Goal: Task Accomplishment & Management: Manage account settings

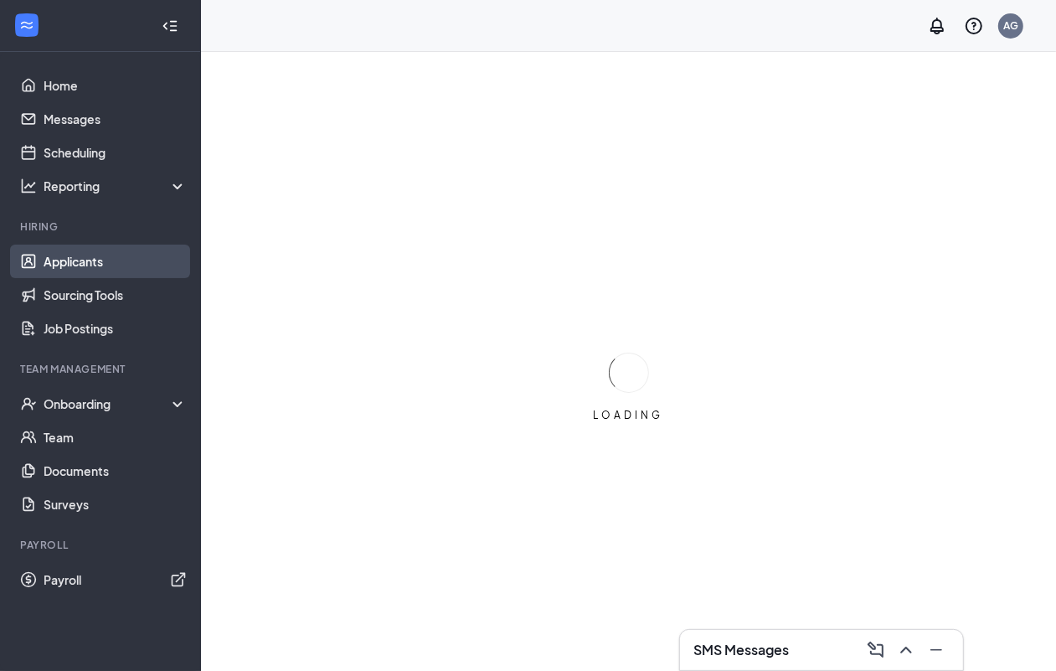
click at [75, 257] on link "Applicants" at bounding box center [115, 261] width 143 height 33
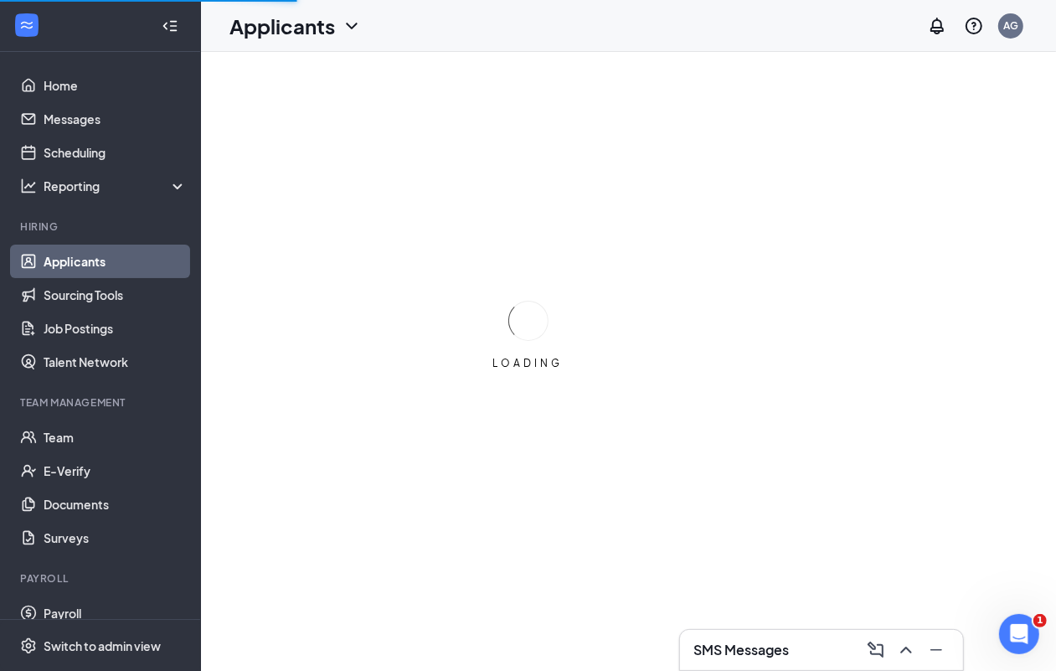
click at [75, 256] on link "Applicants" at bounding box center [115, 261] width 143 height 33
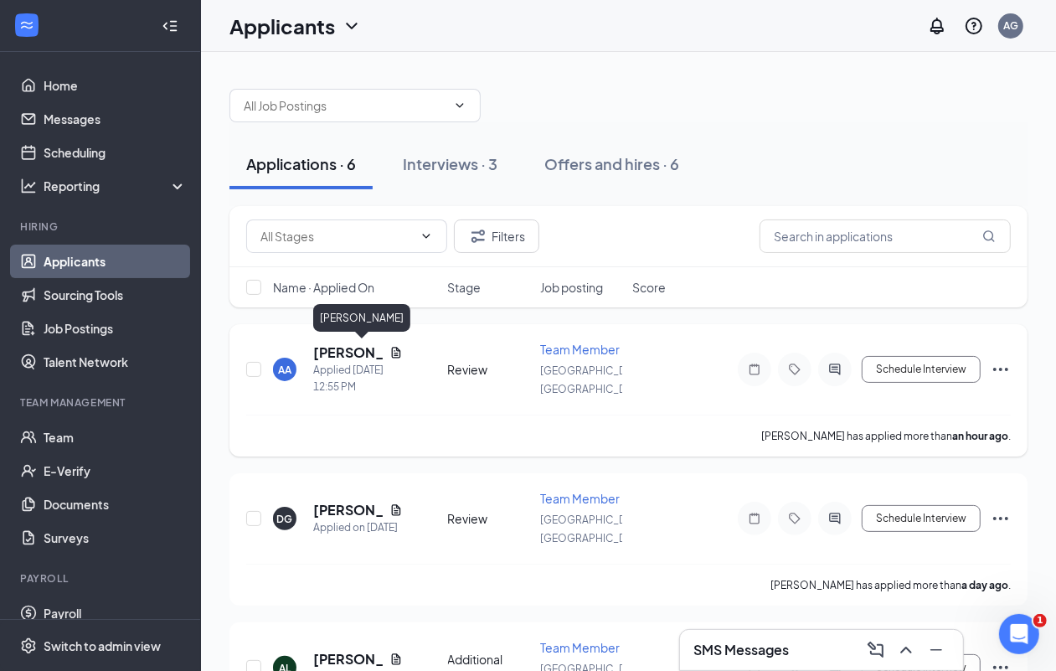
click at [332, 349] on h5 "[PERSON_NAME]" at bounding box center [348, 352] width 70 height 18
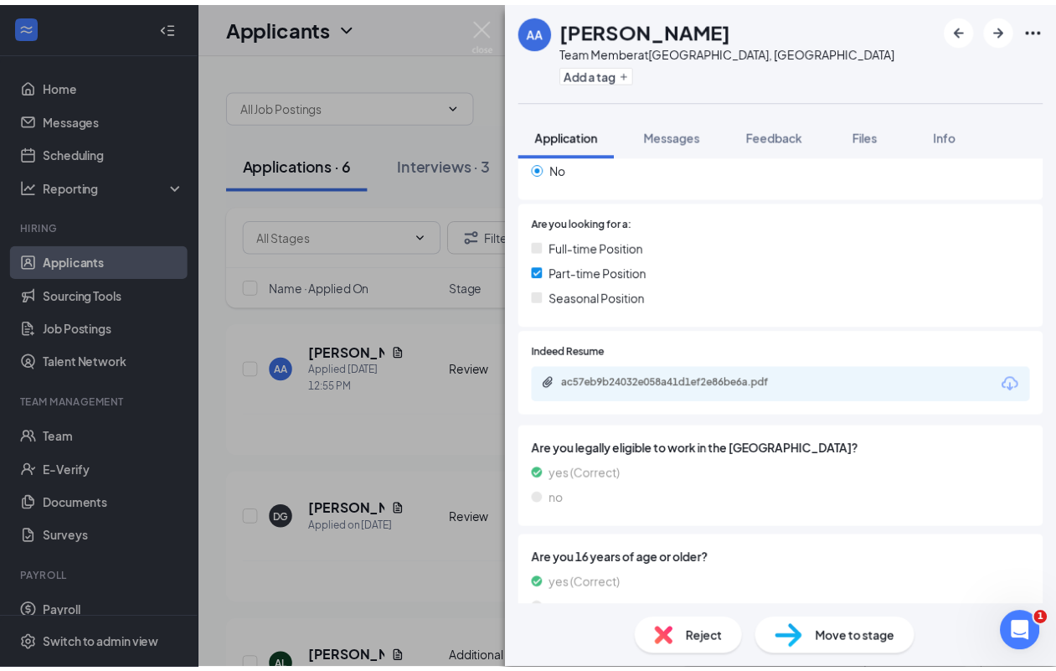
scroll to position [314, 0]
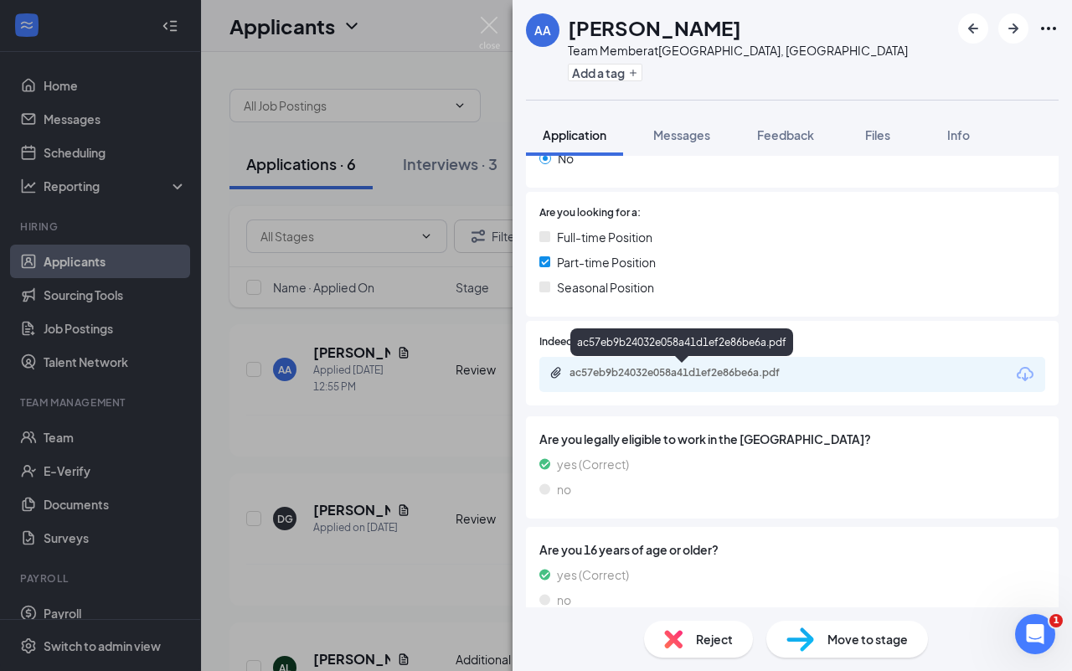
click at [744, 371] on div "ac57eb9b24032e058a41d1ef2e86be6a.pdf" at bounding box center [686, 372] width 234 height 13
click at [80, 260] on div "AA [PERSON_NAME] Team Member at [GEOGRAPHIC_DATA], [GEOGRAPHIC_DATA] Add a tag …" at bounding box center [536, 335] width 1072 height 671
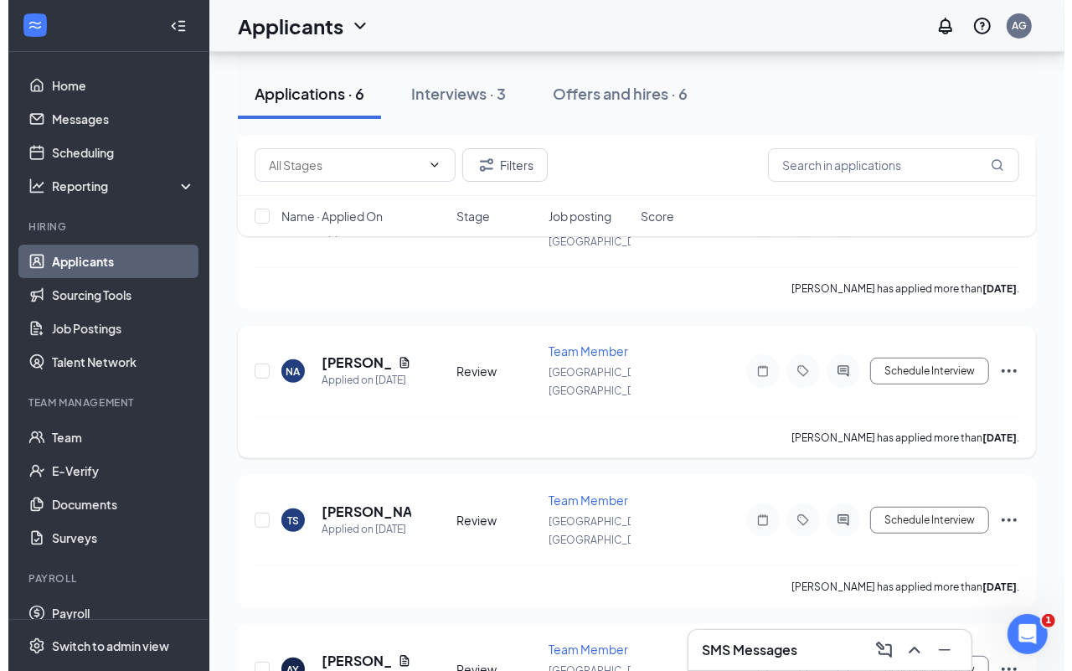
scroll to position [452, 0]
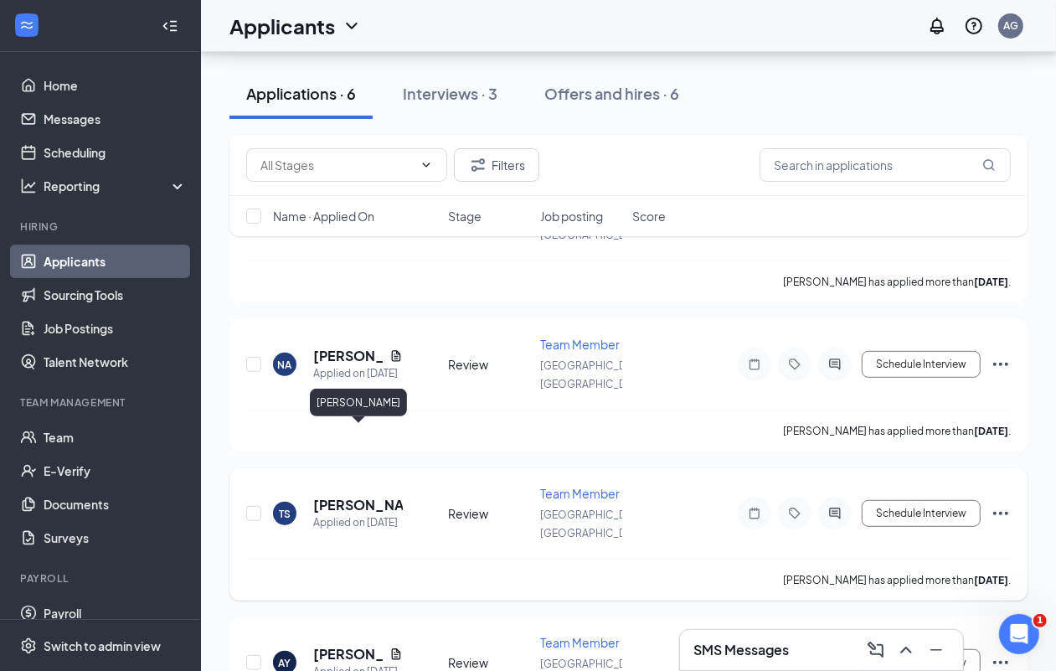
click at [328, 496] on h5 "[PERSON_NAME]" at bounding box center [358, 505] width 90 height 18
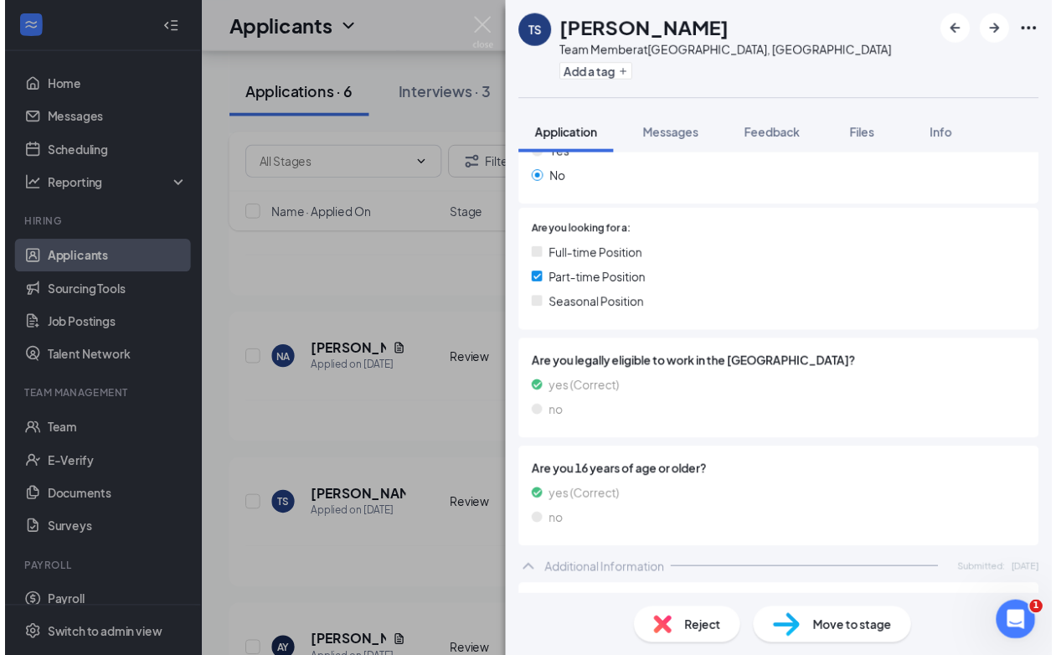
scroll to position [144, 0]
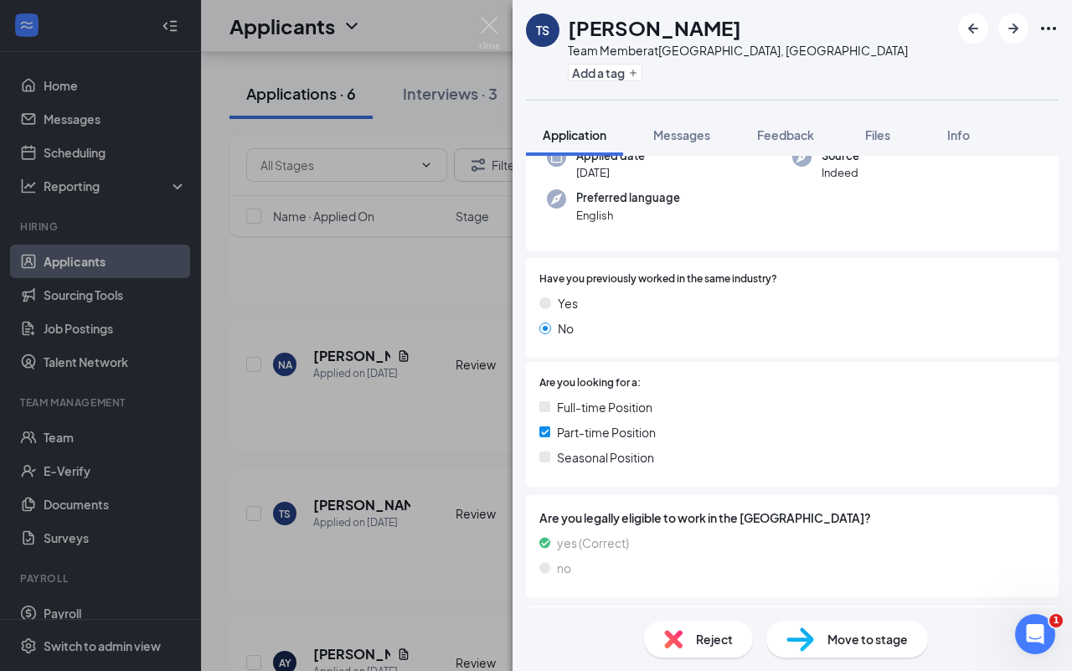
click at [367, 382] on div "TS Toby Stelmachuk Team Member at Woodbury, MN Add a tag Application Messages F…" at bounding box center [536, 335] width 1072 height 671
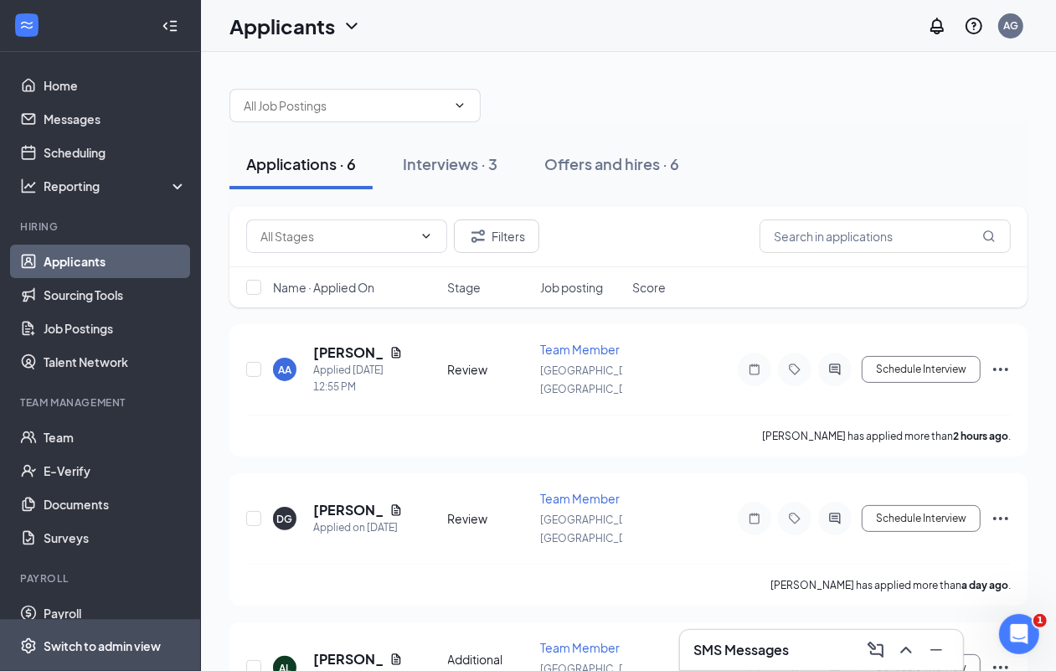
click at [103, 646] on div "Switch to admin view" at bounding box center [102, 645] width 117 height 17
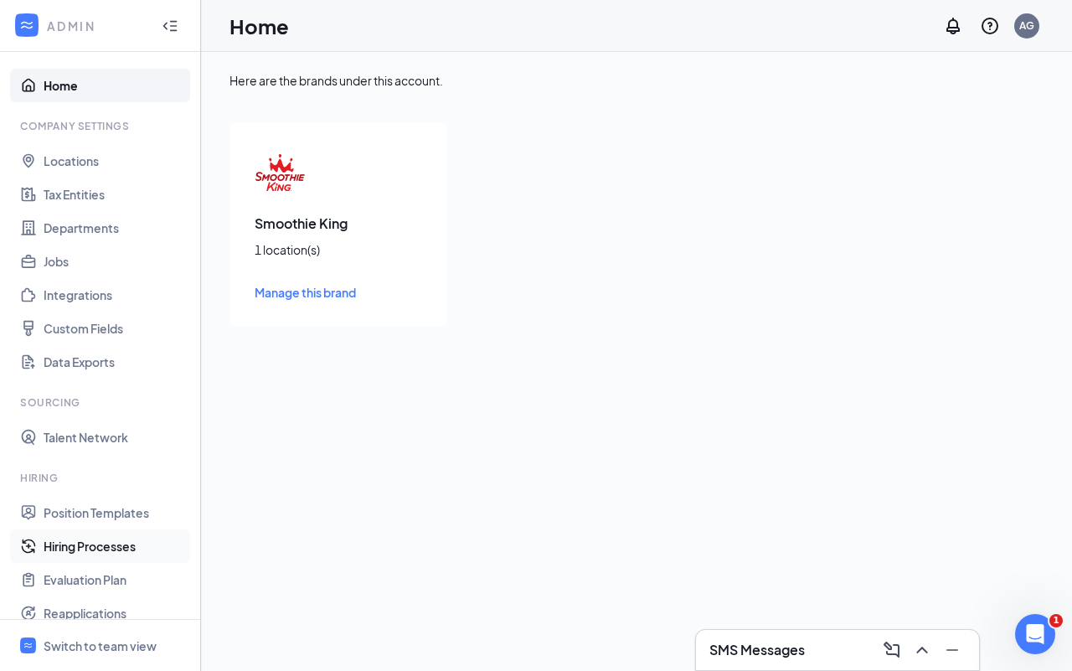
click at [92, 549] on link "Hiring Processes" at bounding box center [115, 545] width 143 height 33
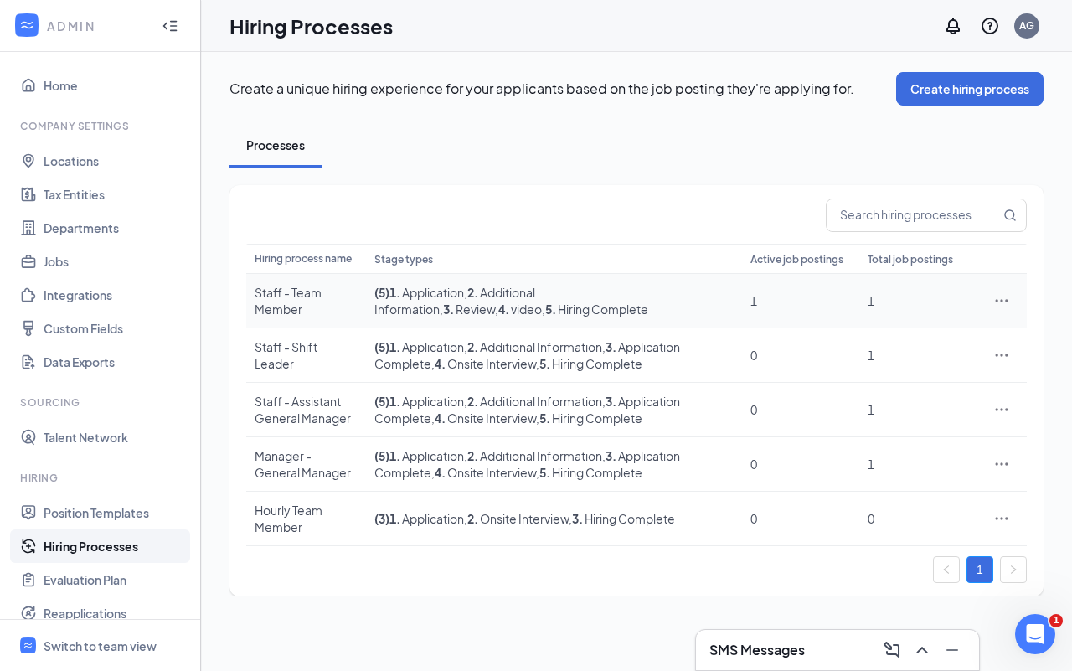
click at [1003, 298] on icon "Ellipses" at bounding box center [1001, 300] width 17 height 17
click at [884, 337] on span "Edit" at bounding box center [925, 335] width 144 height 18
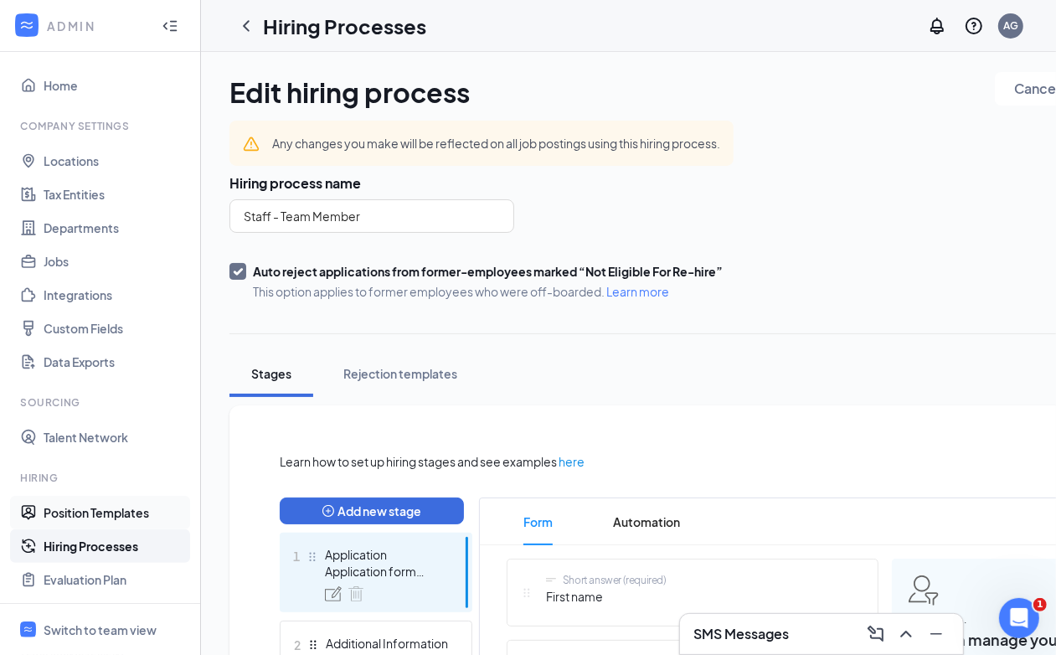
click at [86, 513] on link "Position Templates" at bounding box center [115, 512] width 143 height 33
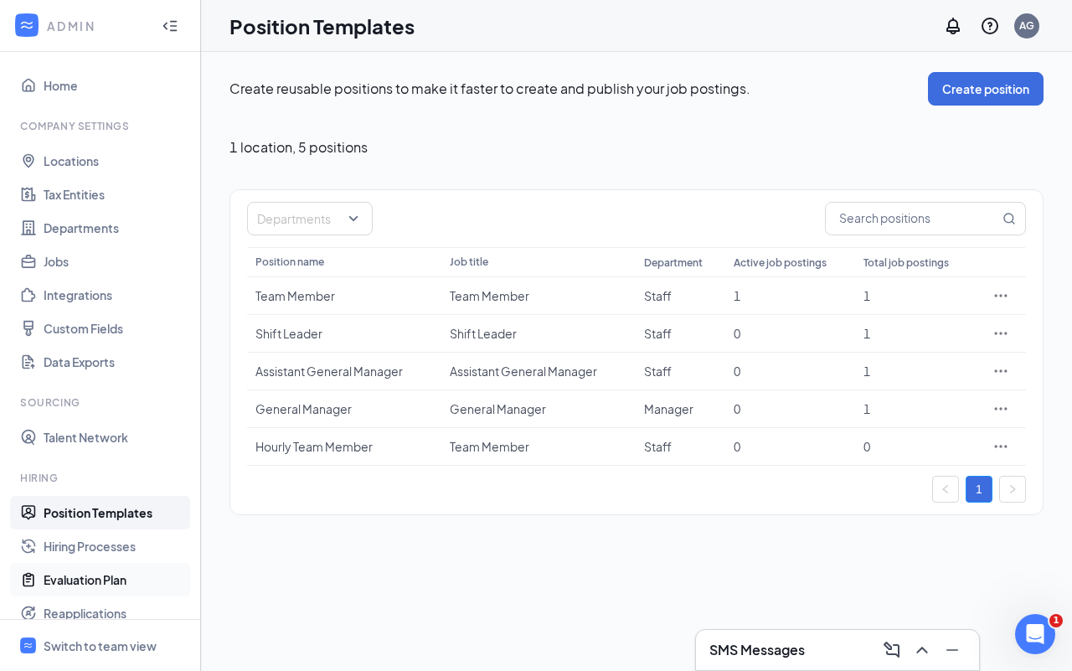
click at [107, 568] on link "Evaluation Plan" at bounding box center [115, 579] width 143 height 33
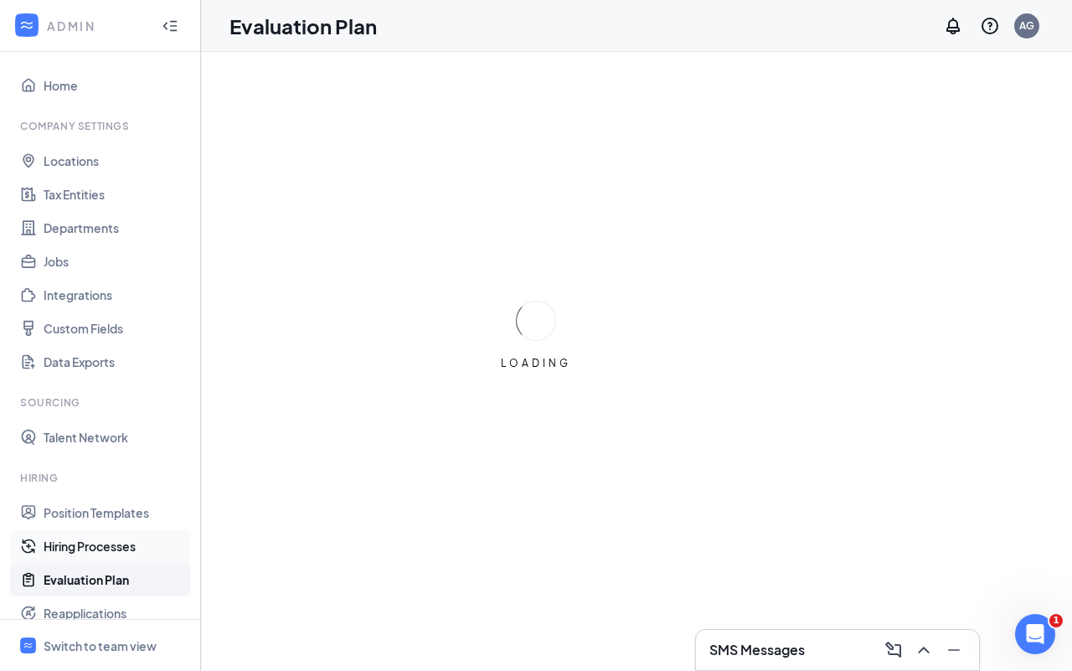
click at [116, 545] on link "Hiring Processes" at bounding box center [115, 545] width 143 height 33
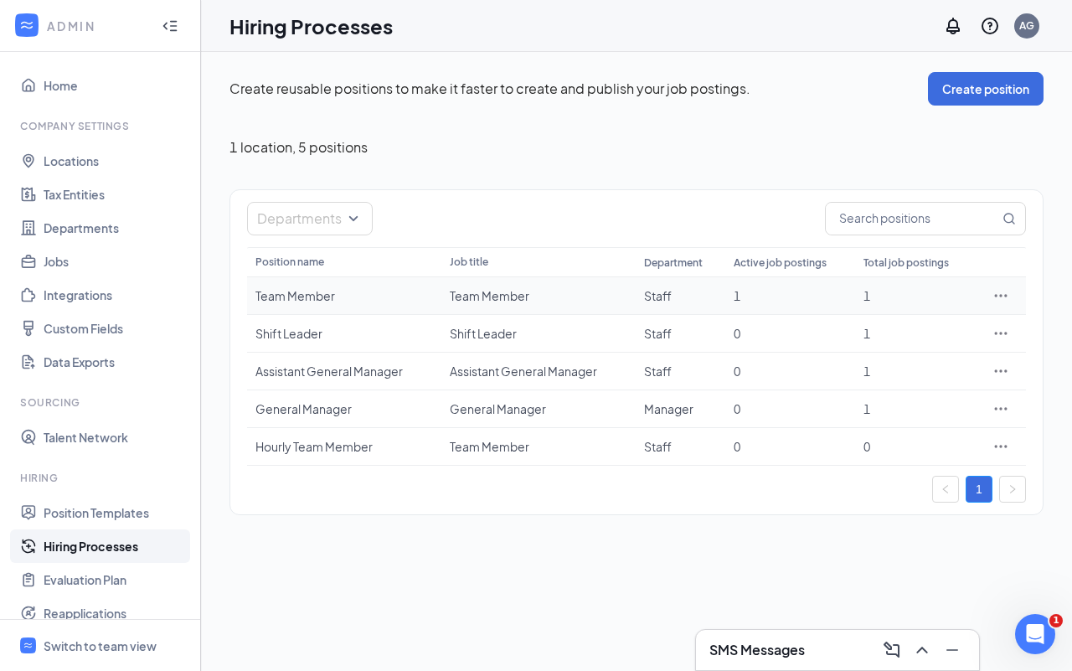
click at [996, 296] on icon "Ellipses" at bounding box center [1001, 295] width 13 height 3
click at [877, 327] on span "Edit" at bounding box center [924, 331] width 144 height 18
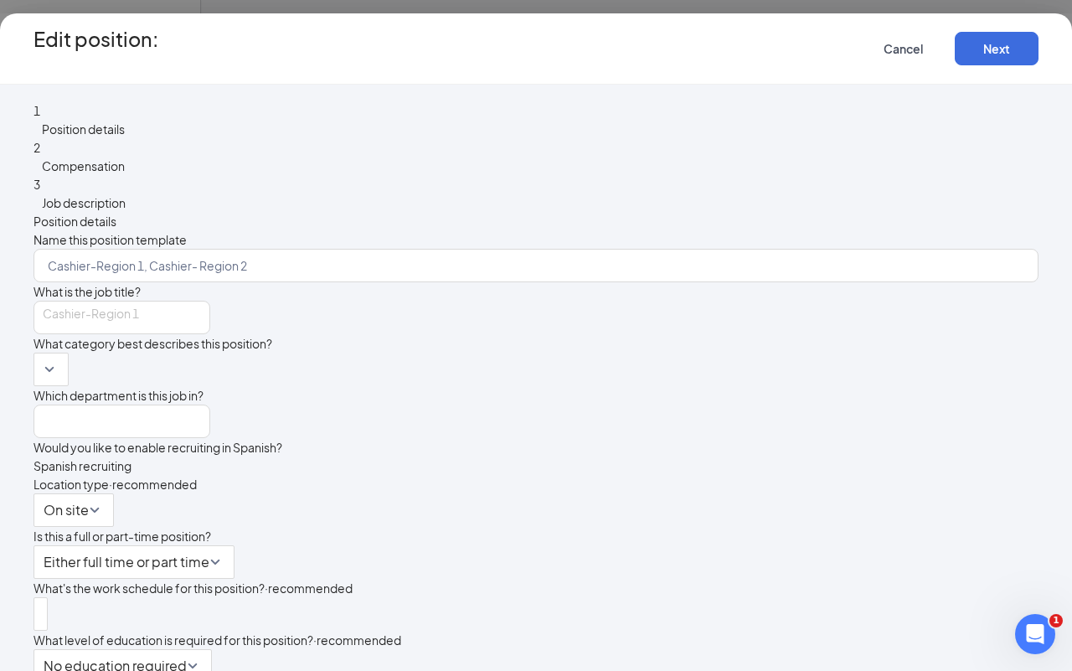
type input "Team Member"
type input "Staff"
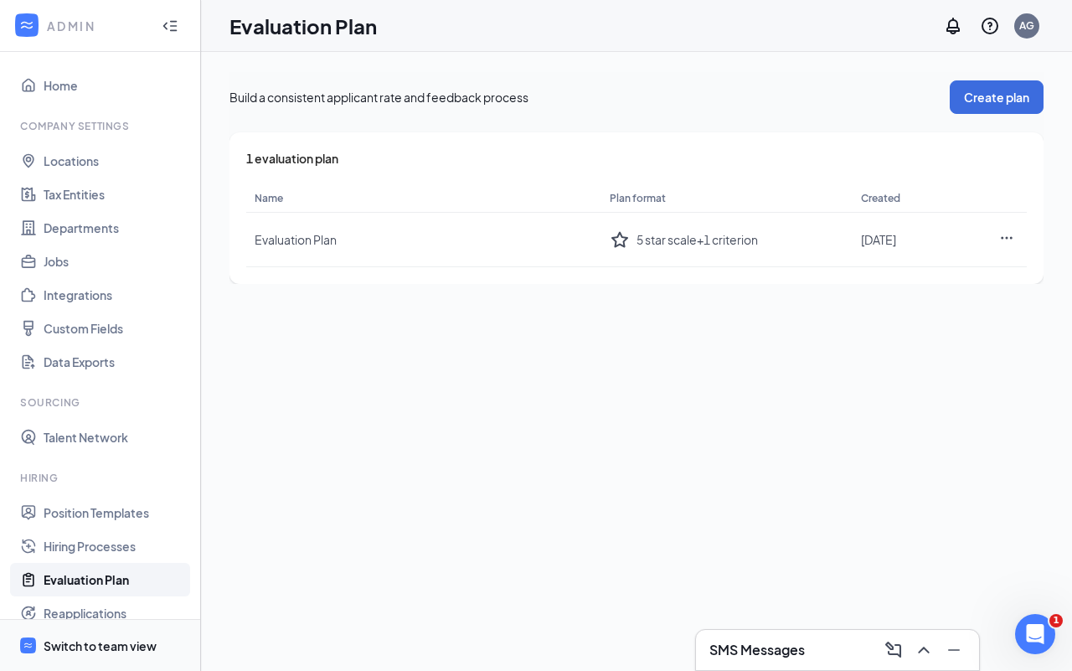
click at [95, 650] on div "Switch to team view" at bounding box center [100, 645] width 113 height 17
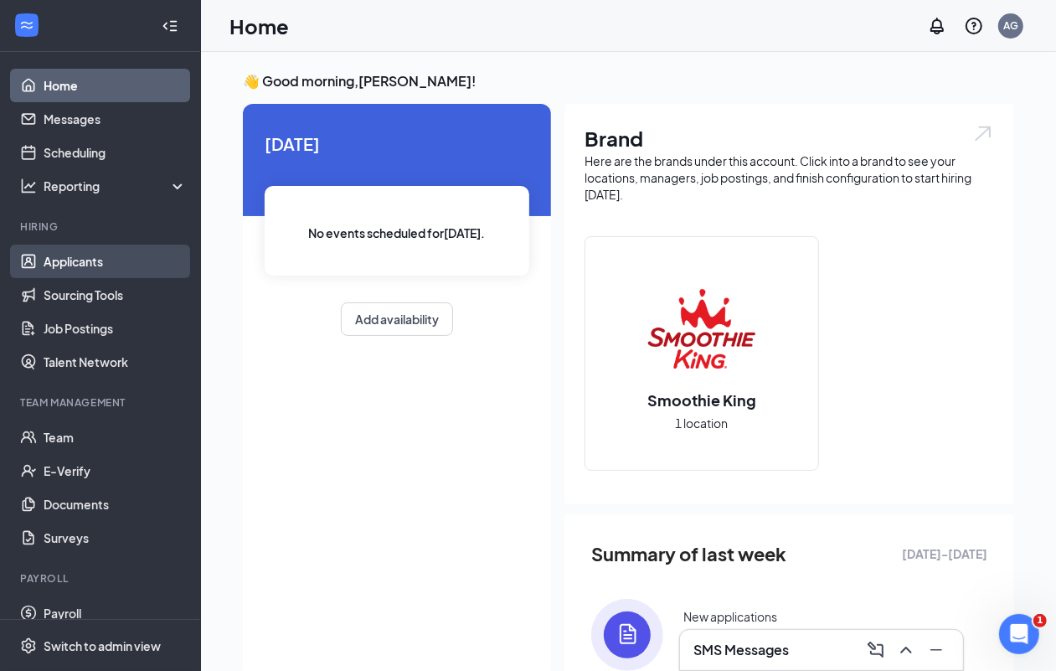
click at [76, 262] on link "Applicants" at bounding box center [115, 261] width 143 height 33
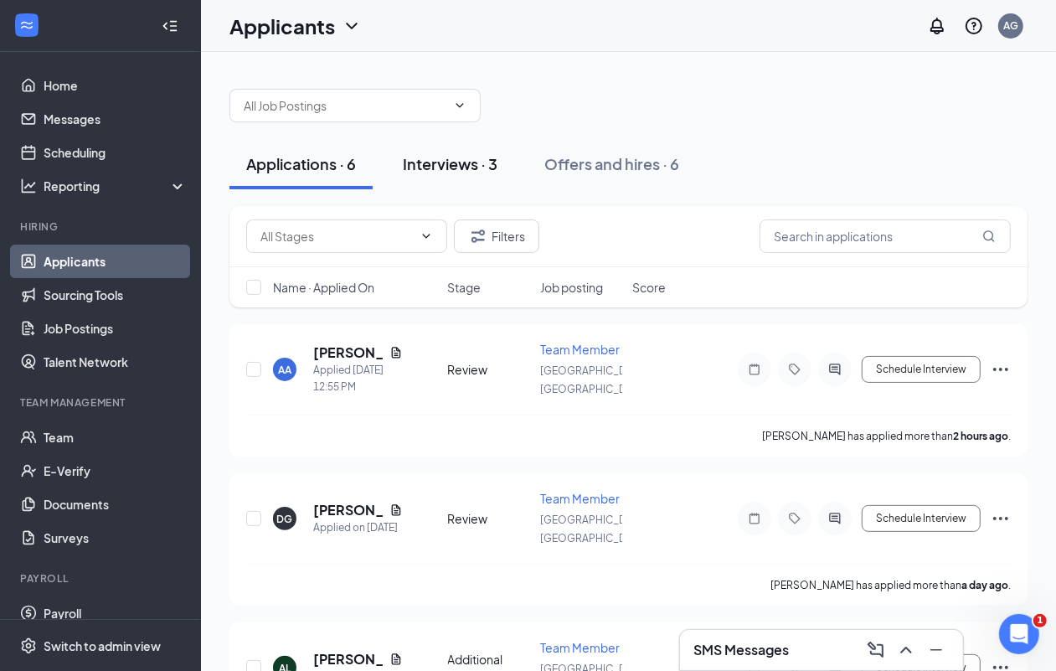
click at [440, 159] on div "Interviews · 3" at bounding box center [450, 163] width 95 height 21
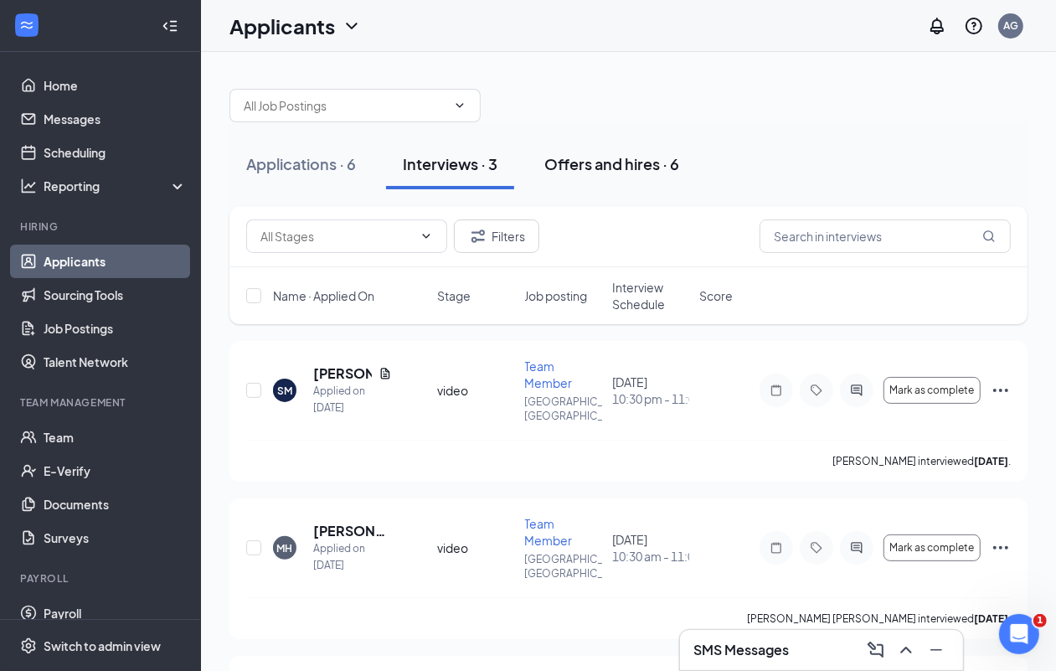
click at [620, 168] on div "Offers and hires · 6" at bounding box center [611, 163] width 135 height 21
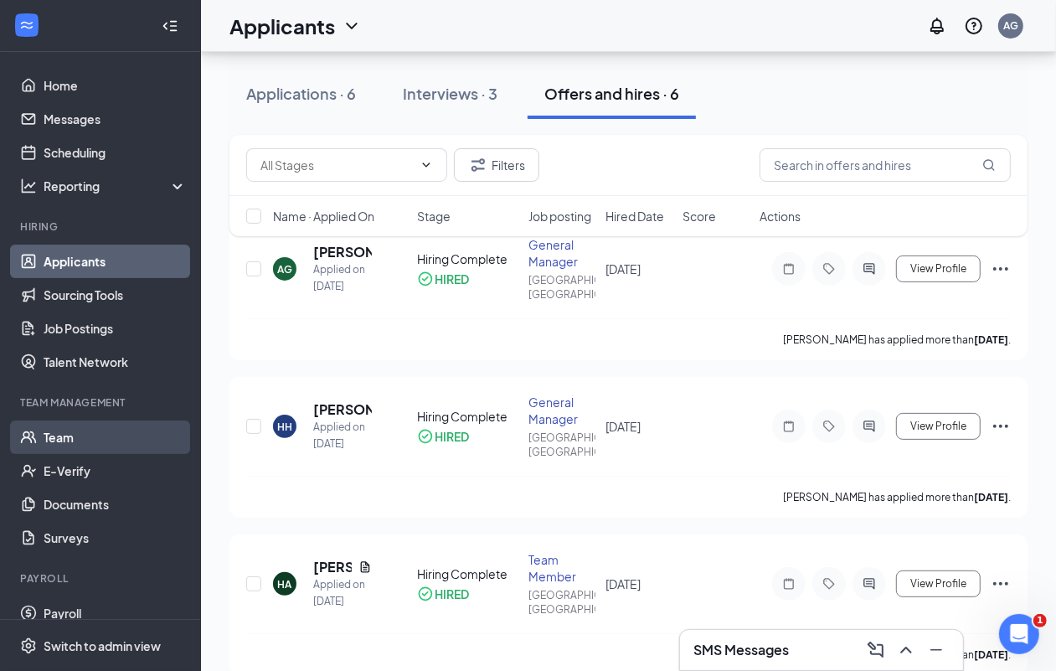
click at [74, 435] on link "Team" at bounding box center [115, 436] width 143 height 33
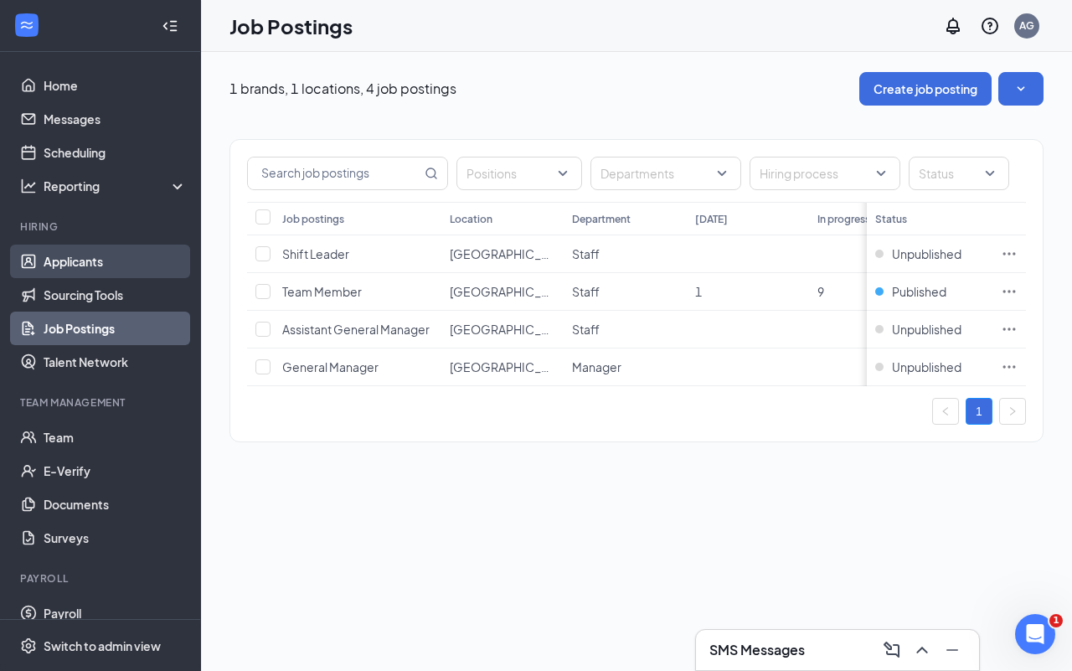
drag, startPoint x: 90, startPoint y: 265, endPoint x: 109, endPoint y: 262, distance: 19.4
click at [90, 265] on link "Applicants" at bounding box center [115, 261] width 143 height 33
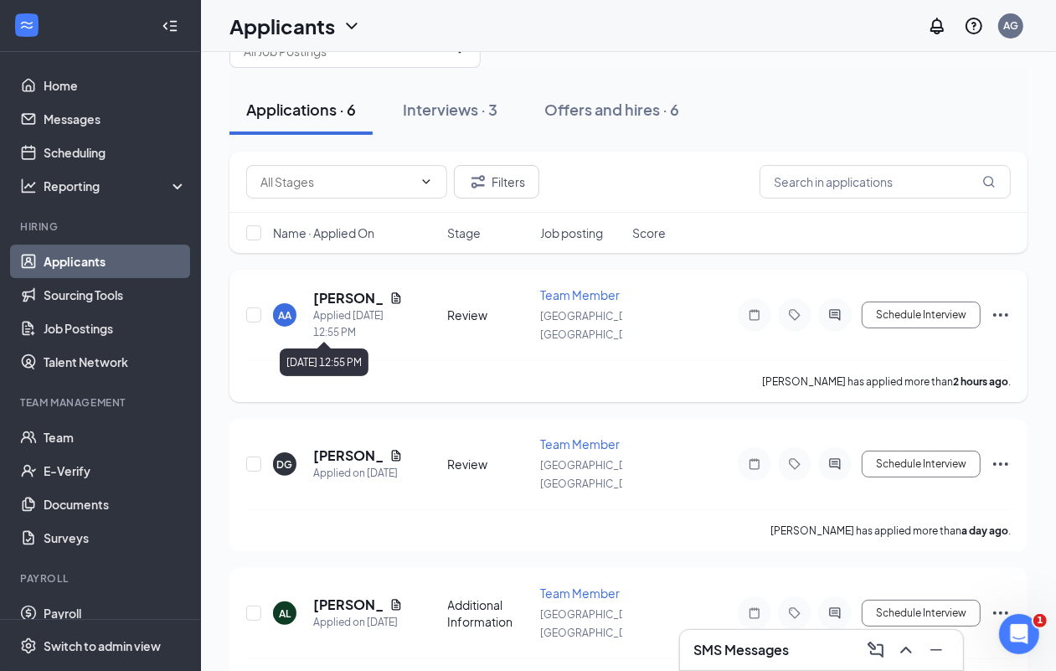
scroll to position [105, 0]
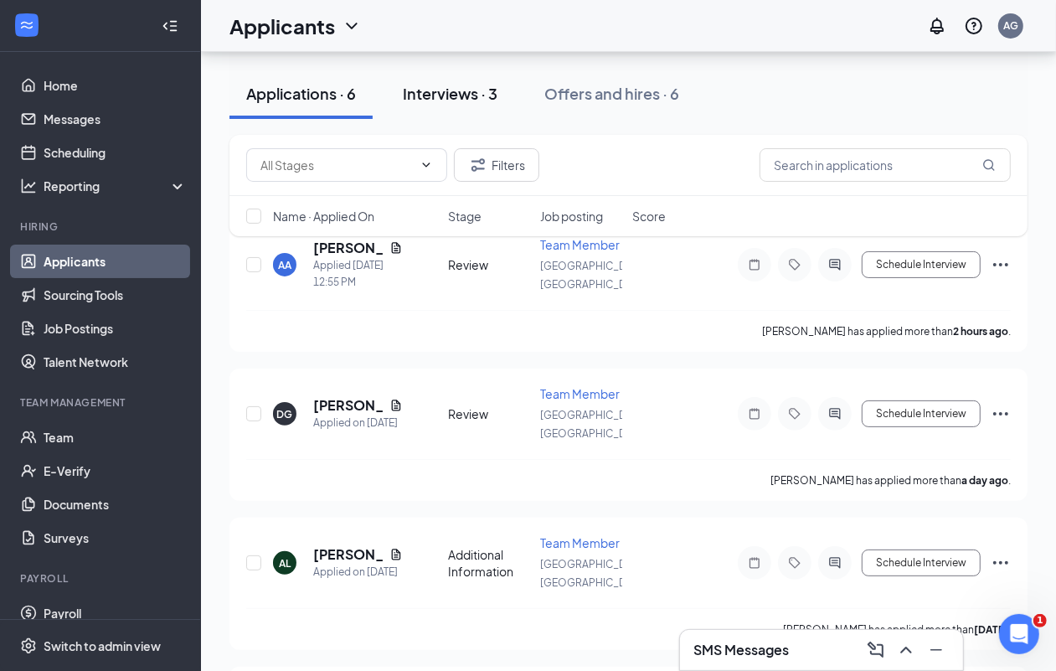
click at [456, 89] on div "Interviews · 3" at bounding box center [450, 93] width 95 height 21
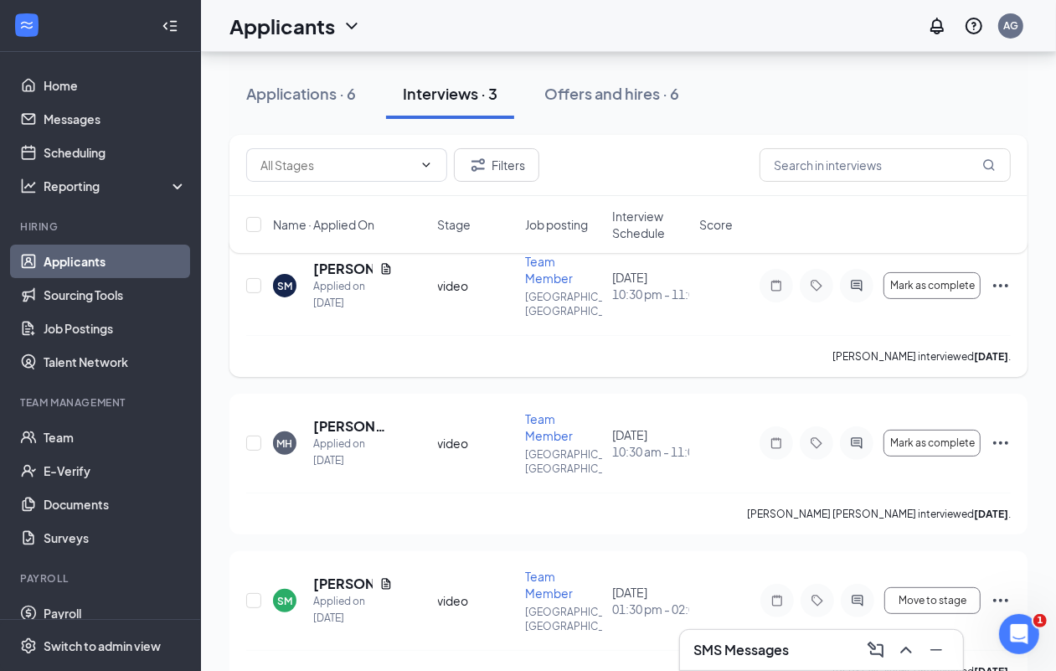
scroll to position [106, 0]
click at [333, 573] on h5 "Sam McClaine" at bounding box center [342, 582] width 59 height 18
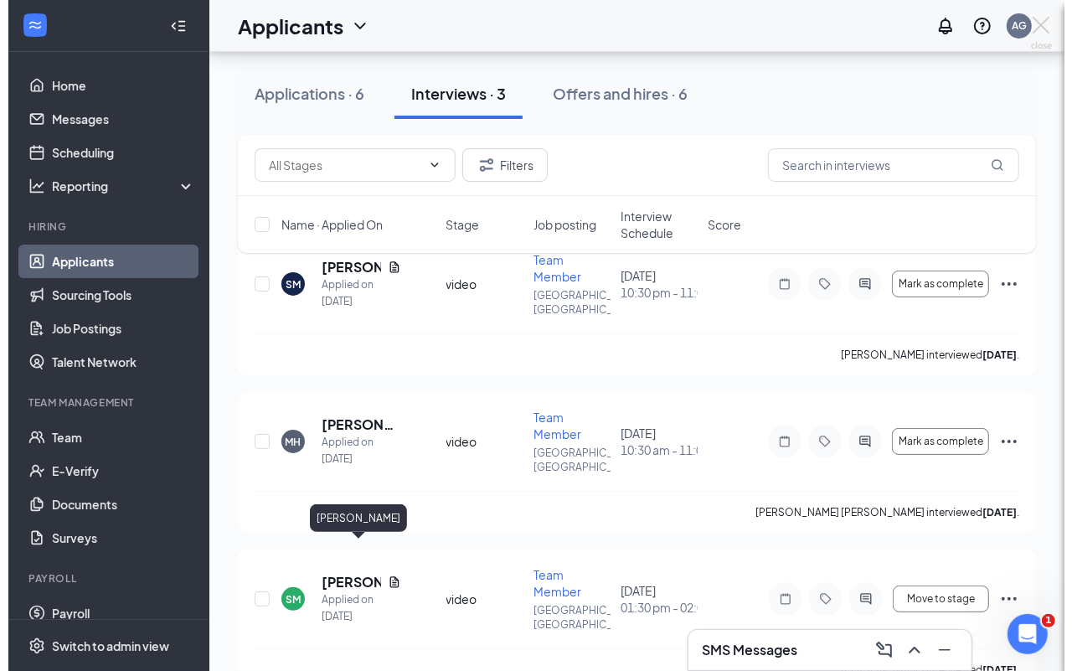
scroll to position [105, 0]
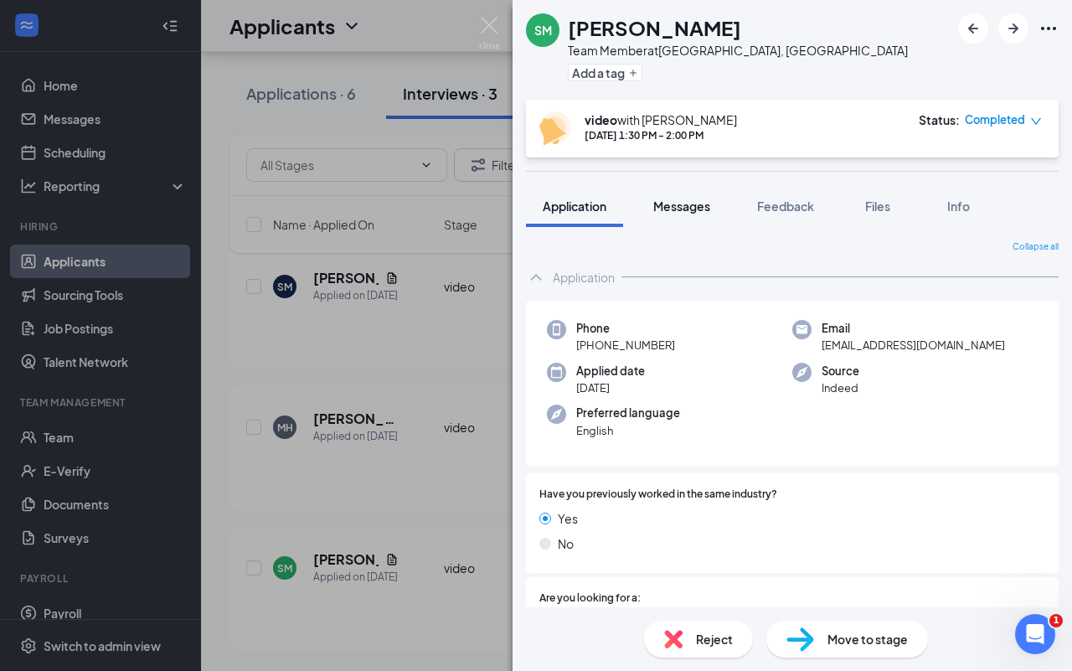
click at [687, 206] on span "Messages" at bounding box center [681, 205] width 57 height 15
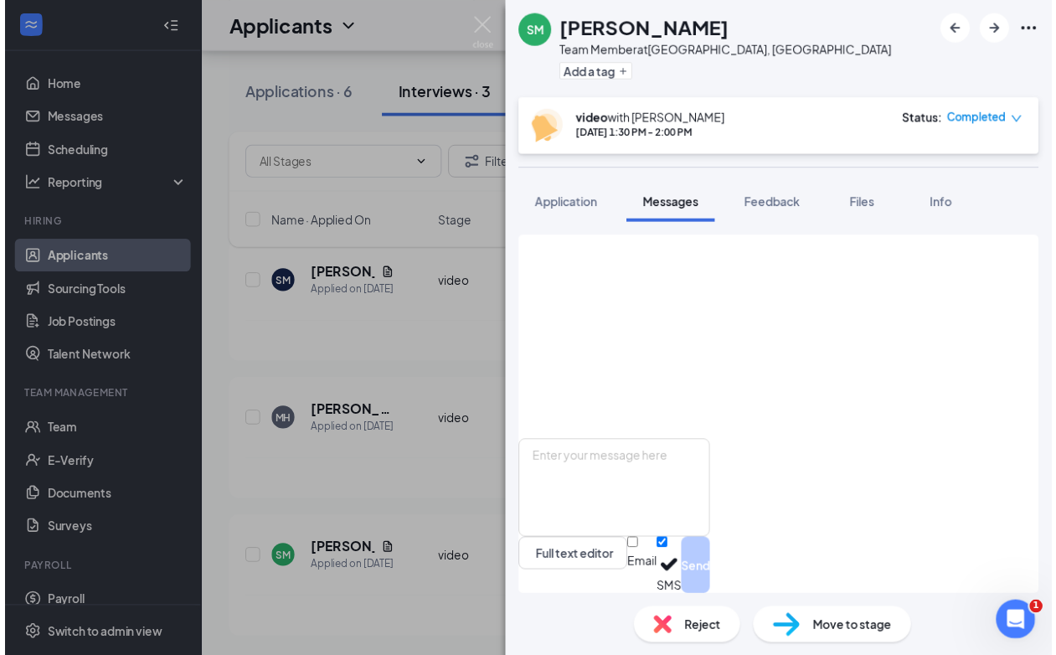
scroll to position [773, 0]
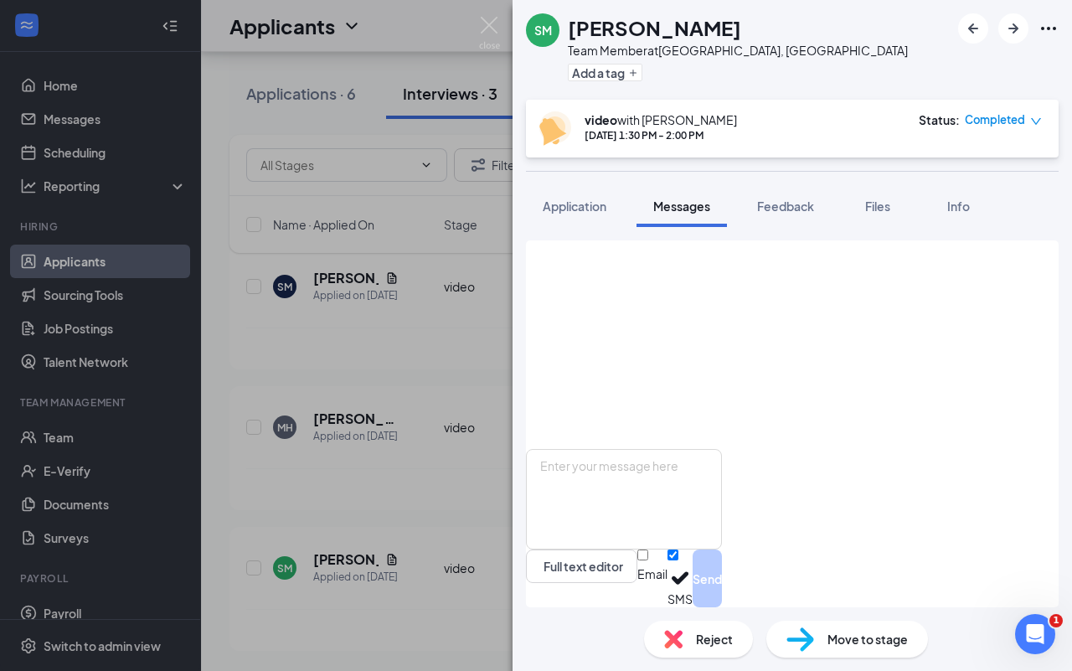
click at [344, 340] on div "SM Sam McClaine Team Member at Woodbury, MN Add a tag video with Abiy Gebrieye …" at bounding box center [536, 335] width 1072 height 671
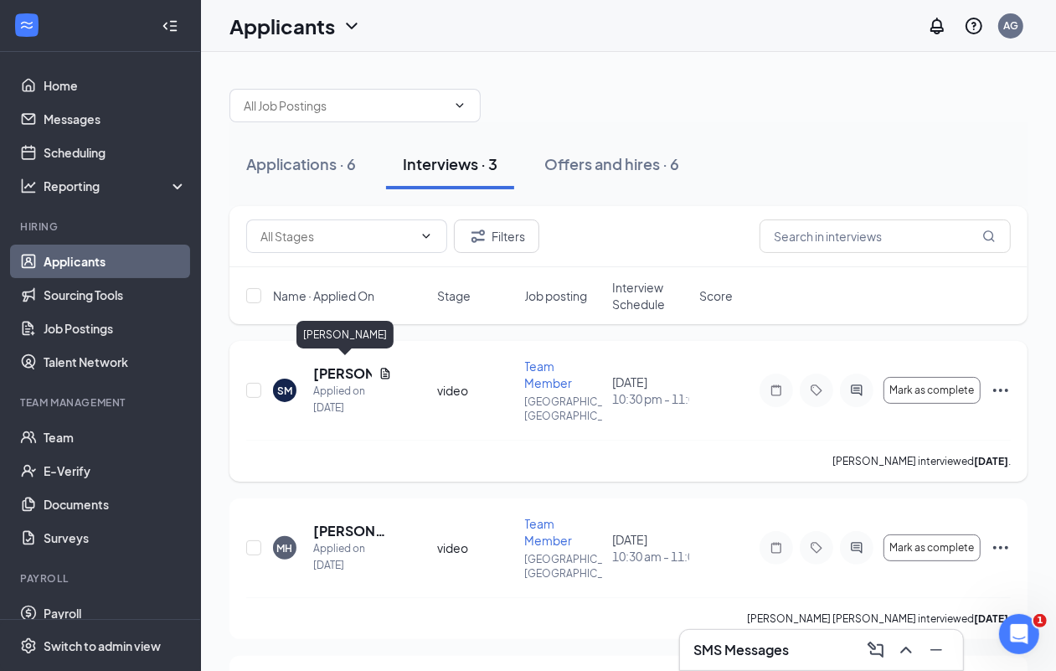
click at [329, 364] on h5 "[PERSON_NAME]" at bounding box center [342, 373] width 59 height 18
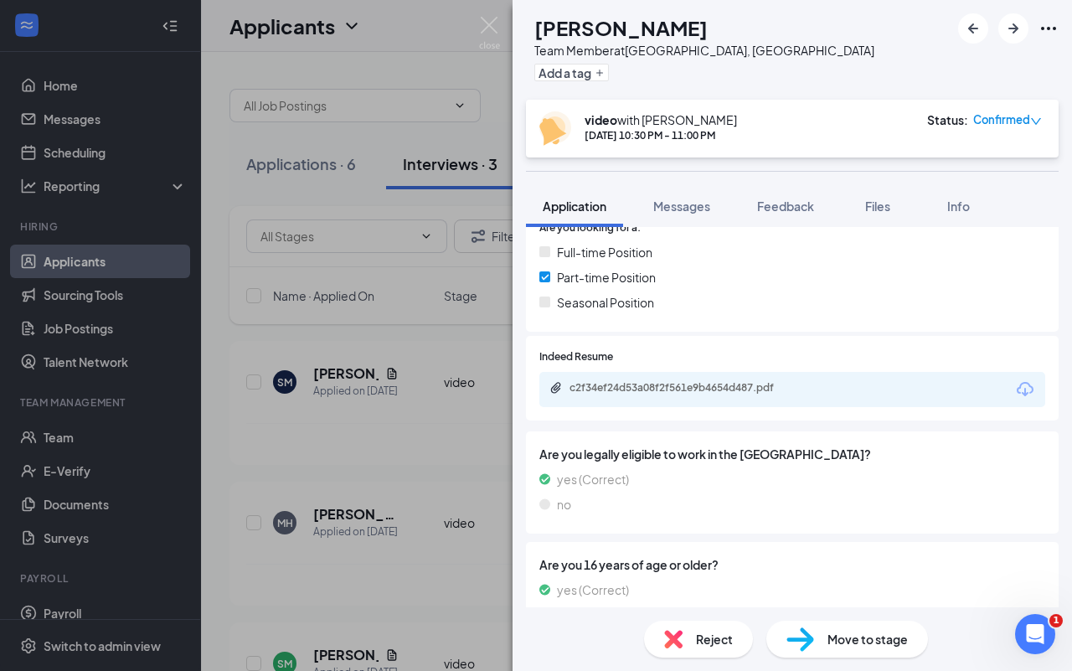
scroll to position [419, 0]
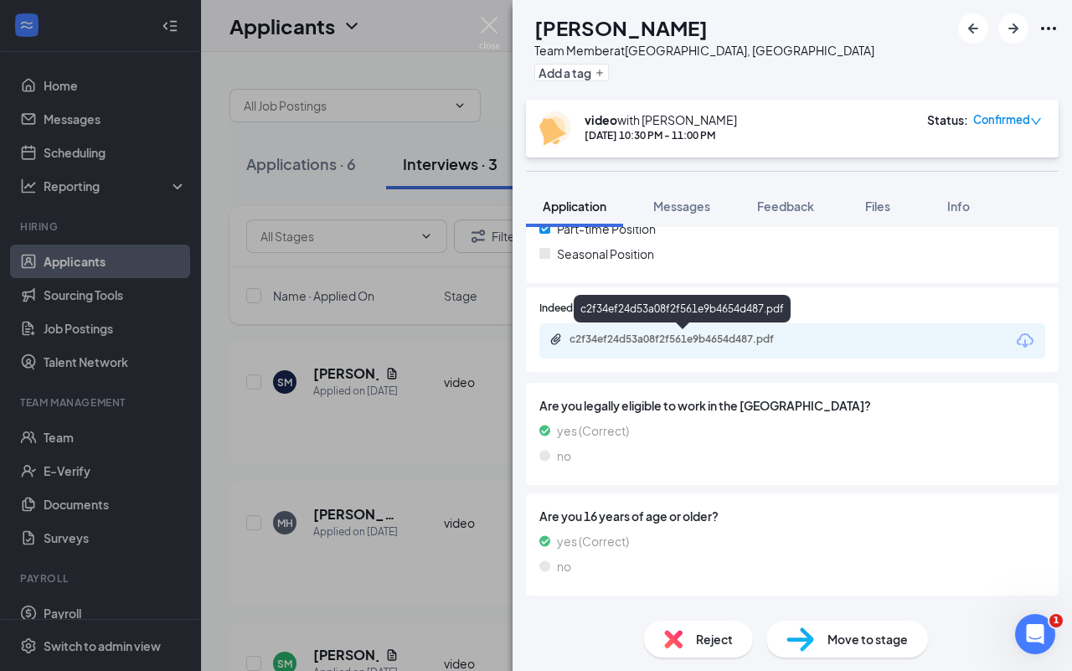
click at [712, 336] on div "c2f34ef24d53a08f2f561e9b4654d487.pdf" at bounding box center [686, 338] width 234 height 13
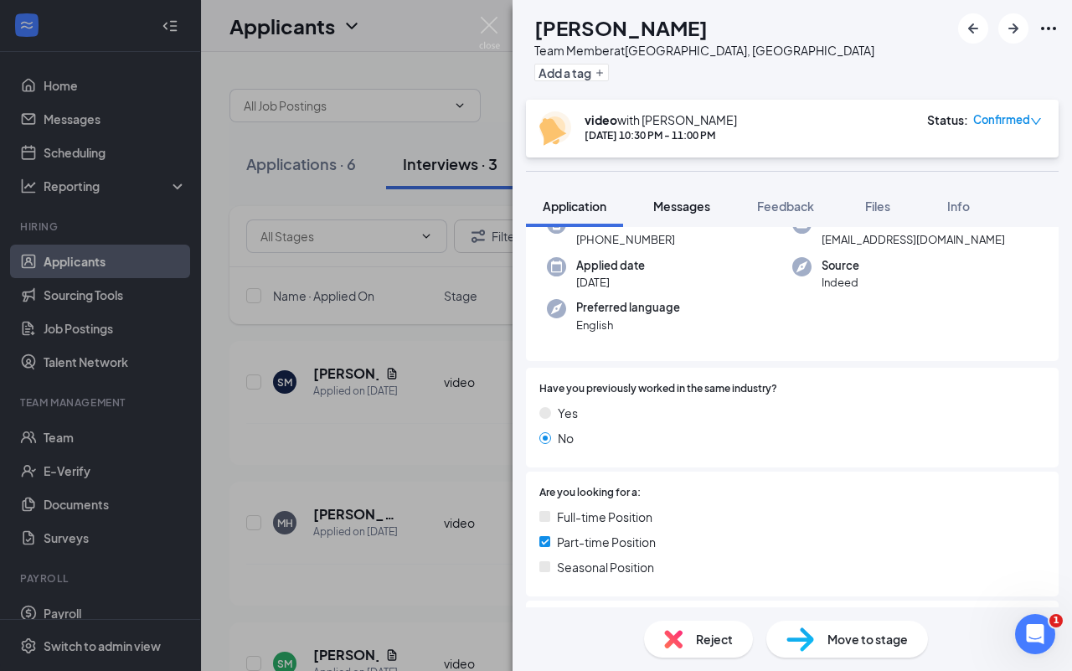
scroll to position [105, 0]
click at [680, 203] on span "Messages" at bounding box center [681, 205] width 57 height 15
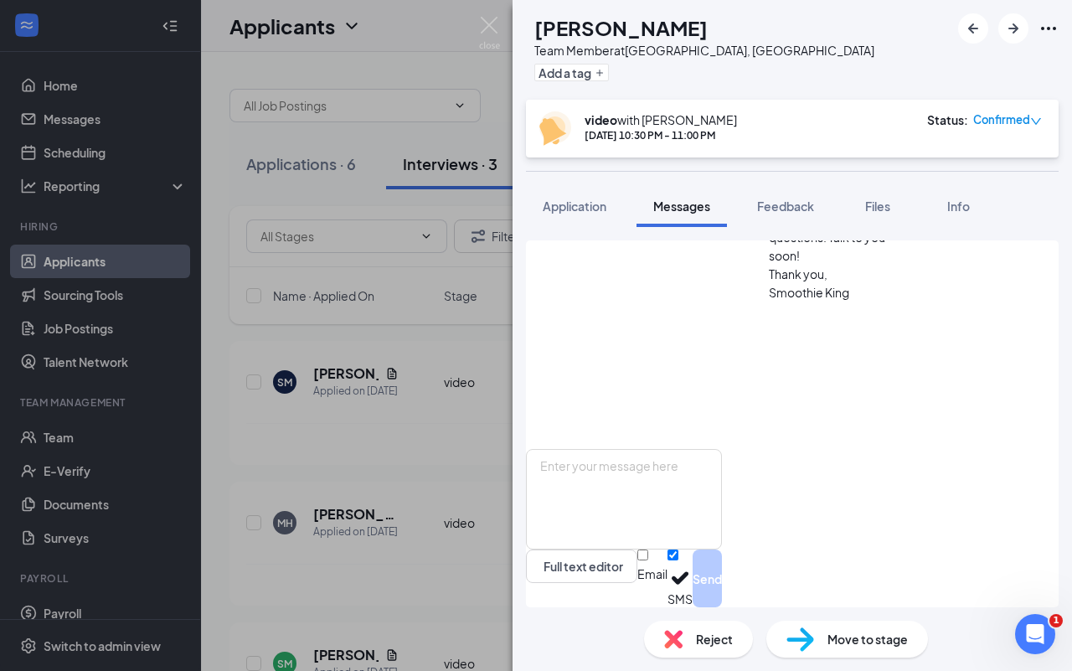
scroll to position [584, 0]
